Goal: Task Accomplishment & Management: Manage account settings

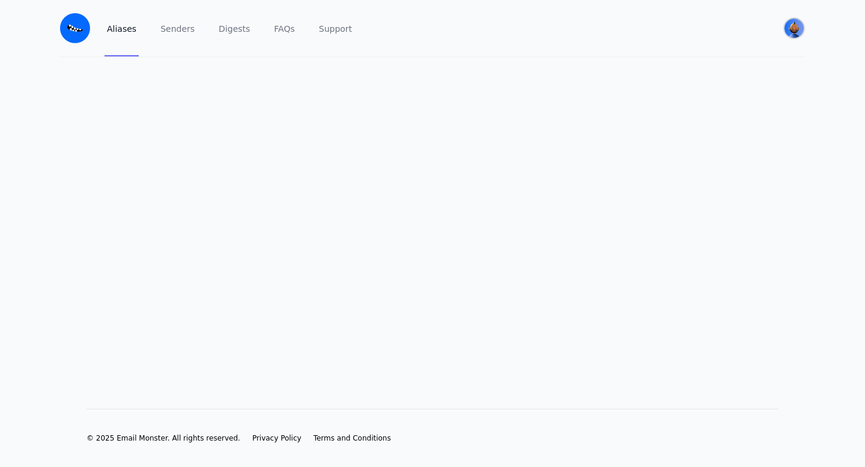
click at [787, 26] on img "User menu" at bounding box center [793, 28] width 19 height 19
click at [439, 301] on main at bounding box center [432, 214] width 865 height 313
click at [174, 29] on link "Senders" at bounding box center [177, 28] width 39 height 56
click at [116, 31] on link "Aliases" at bounding box center [122, 28] width 34 height 56
click at [791, 24] on img "User menu" at bounding box center [793, 28] width 19 height 19
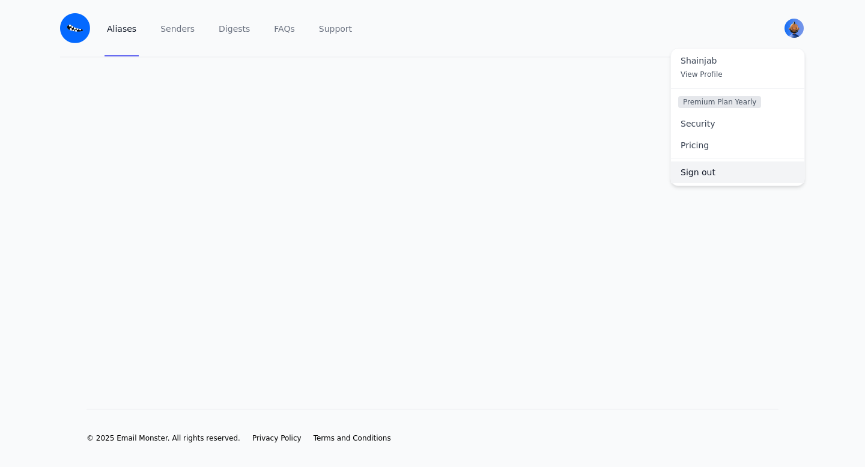
click at [712, 179] on link "Sign out" at bounding box center [737, 173] width 133 height 22
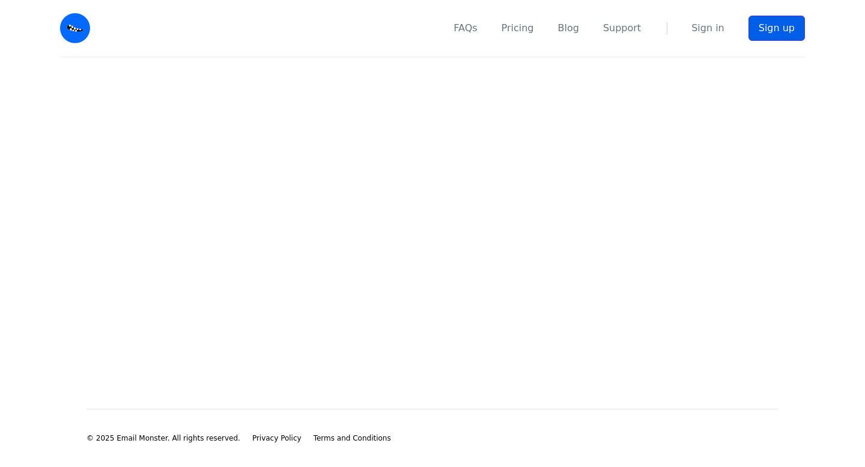
click at [769, 29] on link "Sign up" at bounding box center [776, 28] width 56 height 25
